Goal: Navigation & Orientation: Find specific page/section

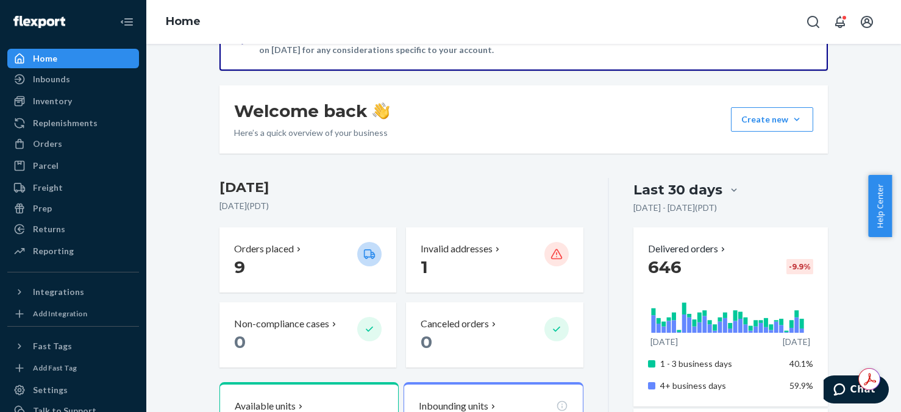
scroll to position [122, 0]
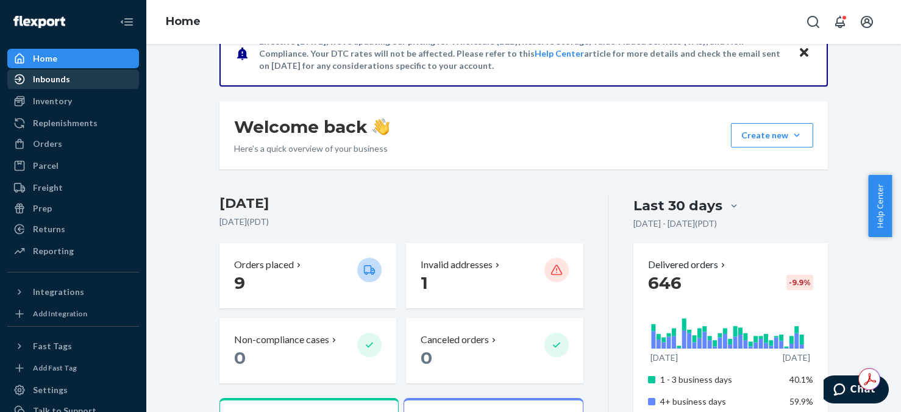
click at [46, 77] on div "Inbounds" at bounding box center [51, 79] width 37 height 12
